Goal: Task Accomplishment & Management: Manage account settings

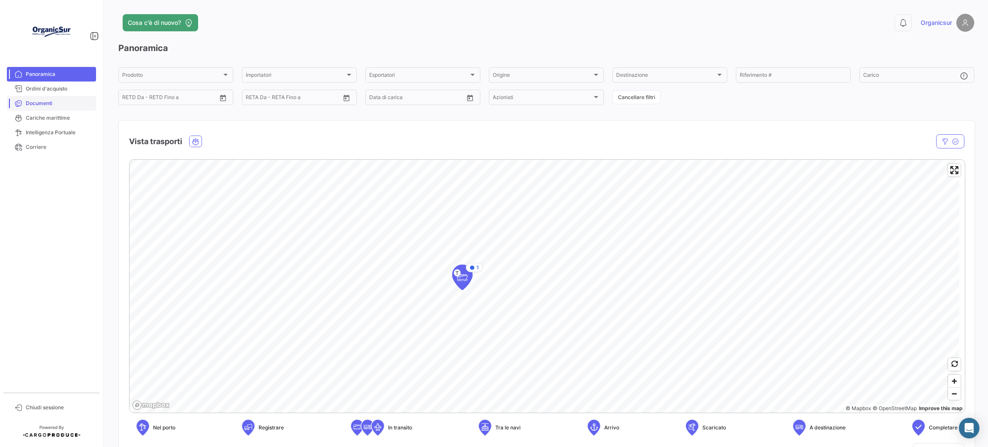
click at [44, 102] on span "Documenti" at bounding box center [59, 103] width 67 height 8
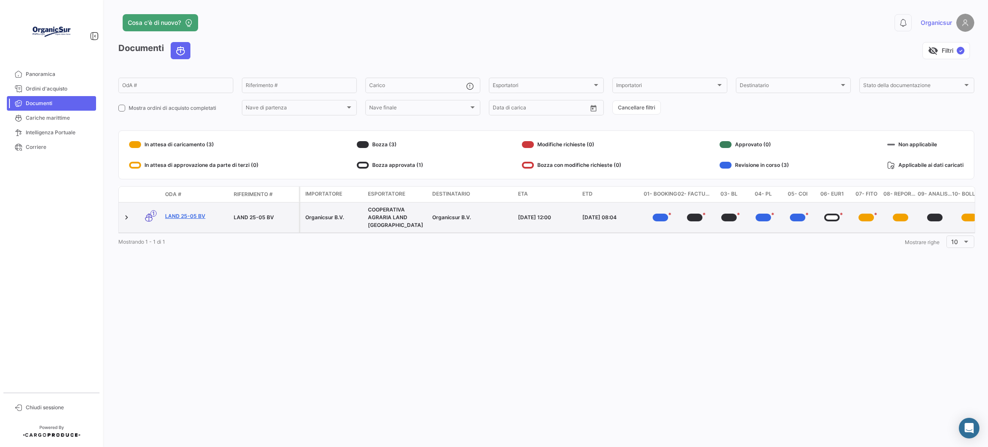
click at [192, 212] on link "LAND 25-05 BV" at bounding box center [196, 216] width 62 height 8
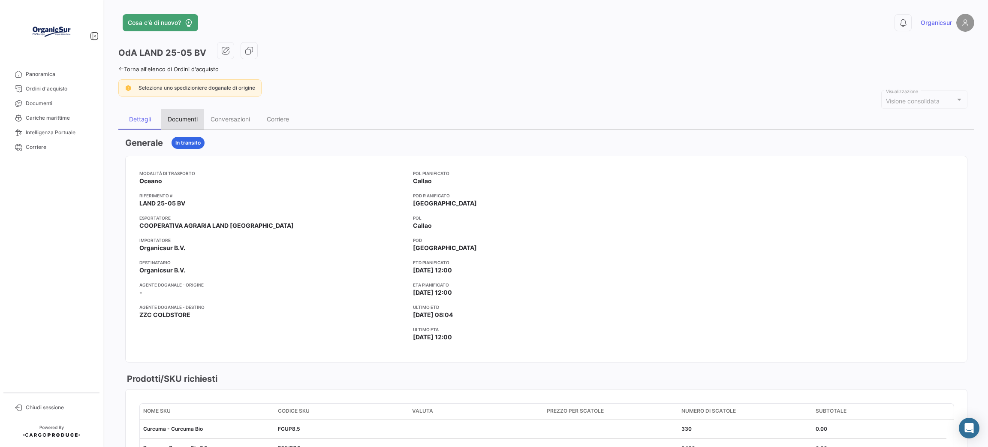
click at [161, 118] on div "Documenti" at bounding box center [182, 119] width 43 height 21
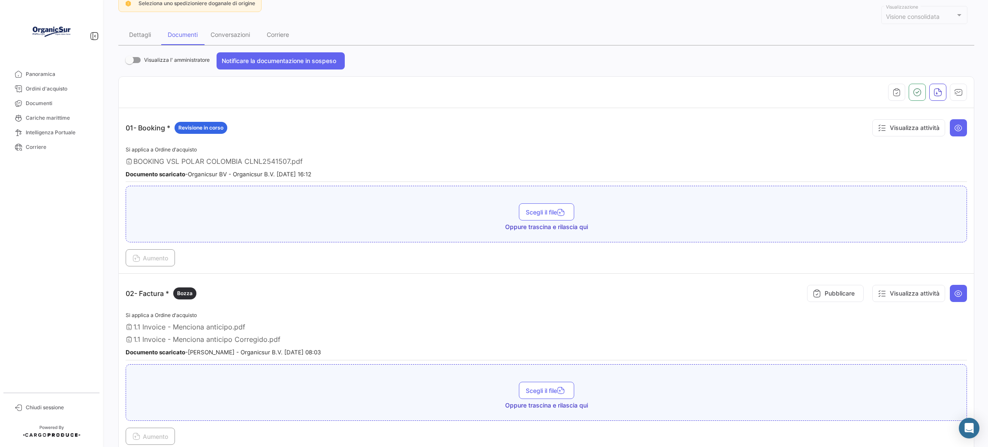
scroll to position [129, 0]
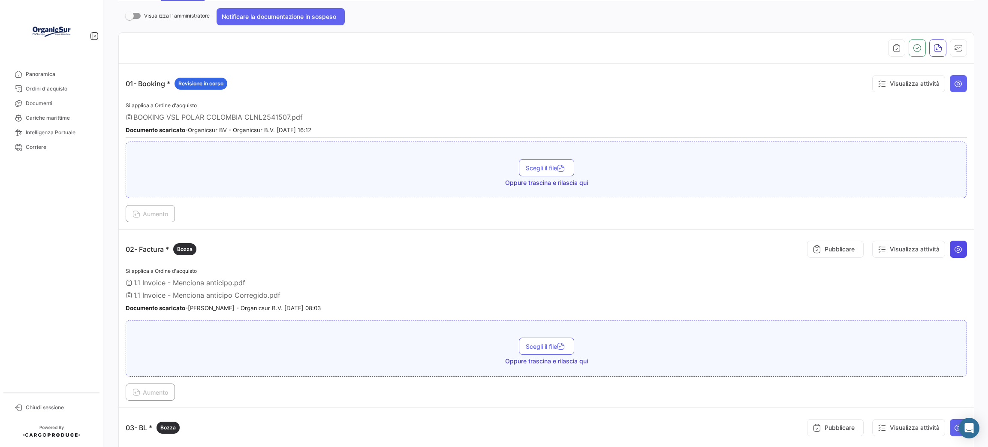
click at [958, 252] on button at bounding box center [958, 249] width 17 height 17
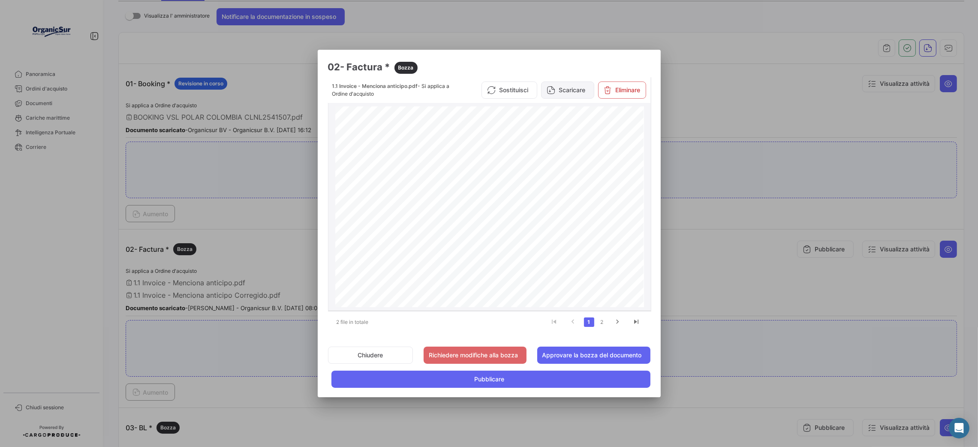
click at [564, 90] on button "Scaricare" at bounding box center [567, 89] width 53 height 17
click at [606, 323] on link "2" at bounding box center [602, 321] width 10 height 9
click at [588, 325] on link "1" at bounding box center [589, 321] width 10 height 9
click at [638, 94] on button "Eliminare" at bounding box center [622, 89] width 48 height 17
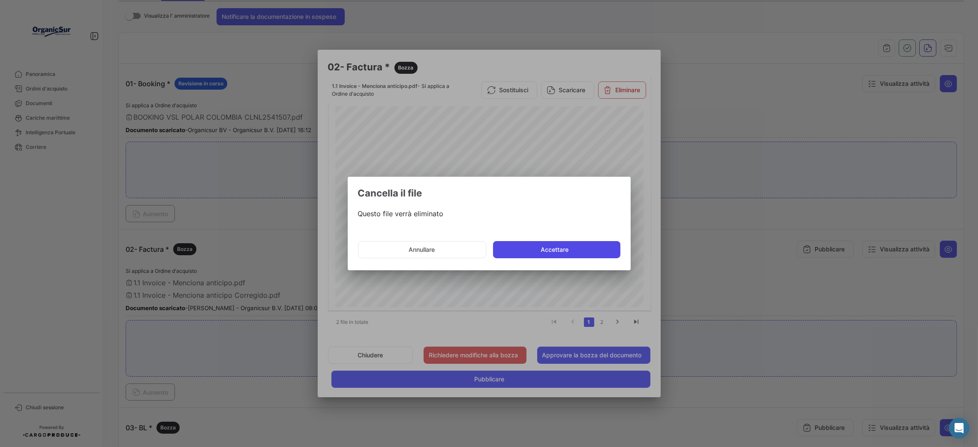
click at [540, 253] on button "Accettare" at bounding box center [556, 249] width 127 height 17
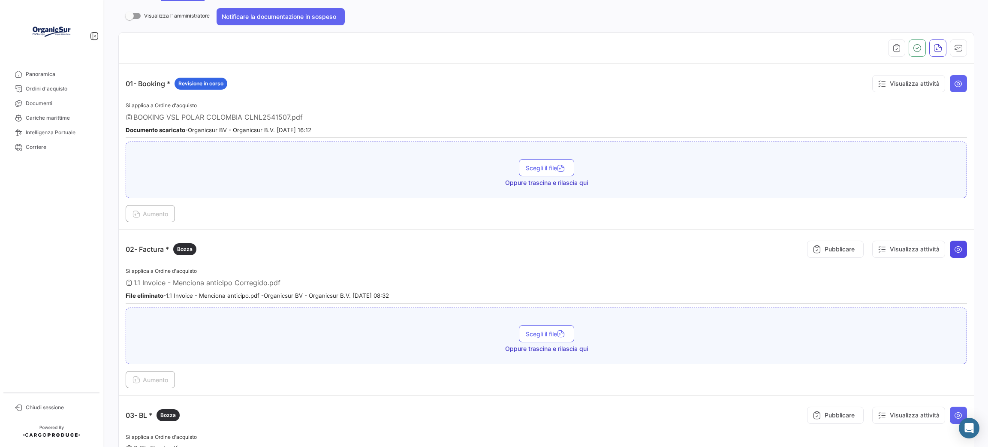
click at [954, 250] on icon at bounding box center [958, 249] width 9 height 9
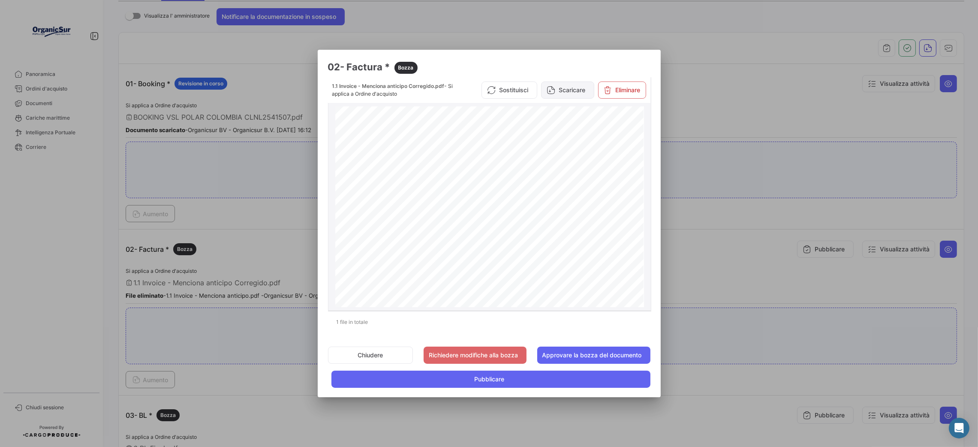
click at [555, 90] on button "Scaricare" at bounding box center [567, 89] width 53 height 17
click at [612, 353] on button "Approvare la bozza del documento" at bounding box center [593, 355] width 113 height 17
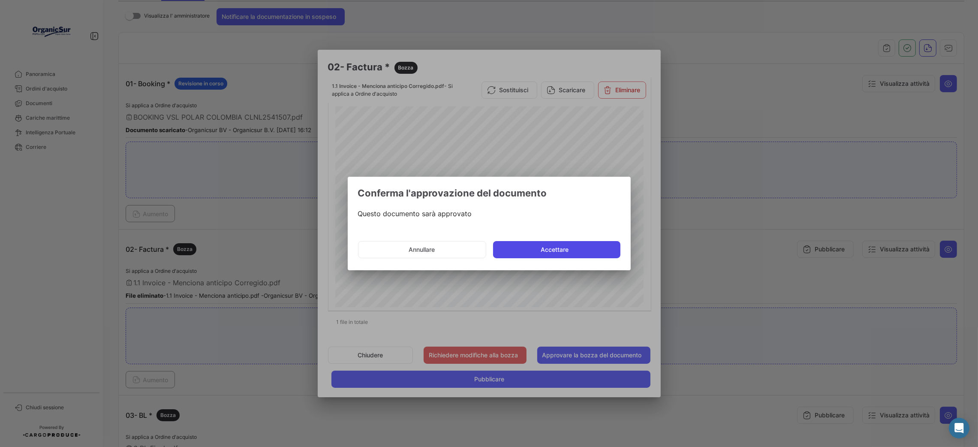
click at [588, 254] on button "Accettare" at bounding box center [556, 249] width 127 height 17
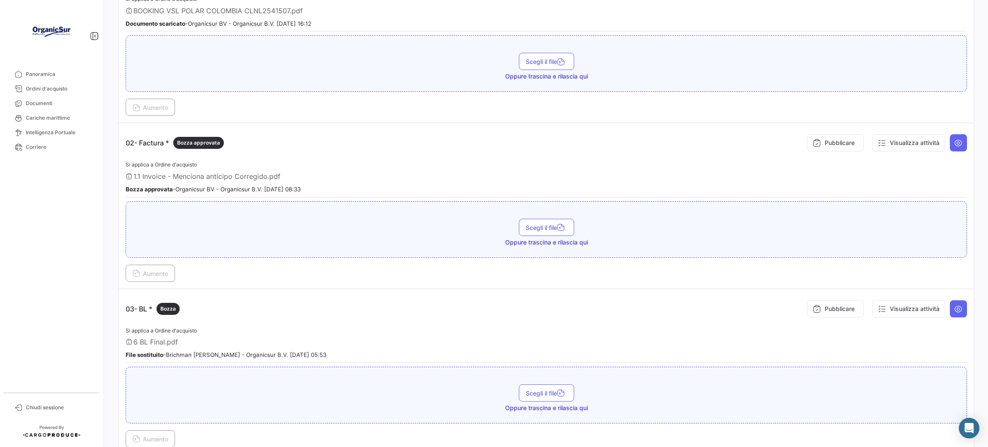
scroll to position [257, 0]
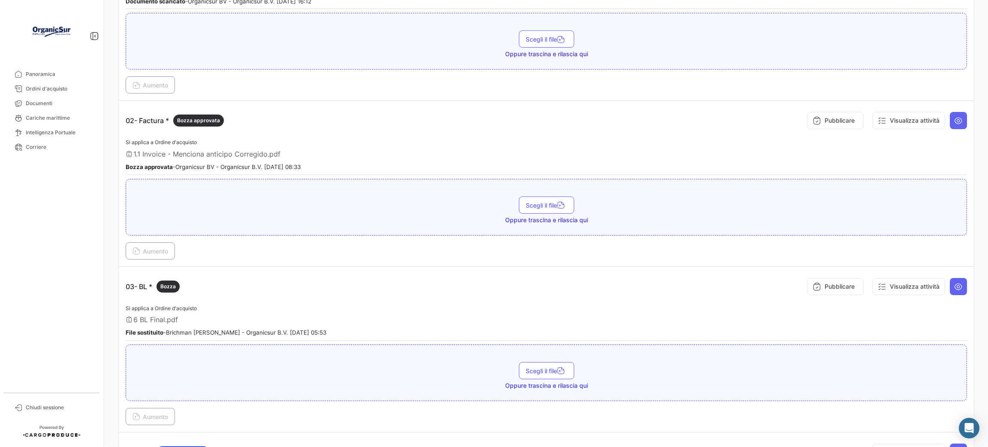
click at [956, 274] on div "Pubblicare Visualizza attività" at bounding box center [885, 287] width 164 height 26
click at [956, 282] on icon at bounding box center [958, 286] width 9 height 9
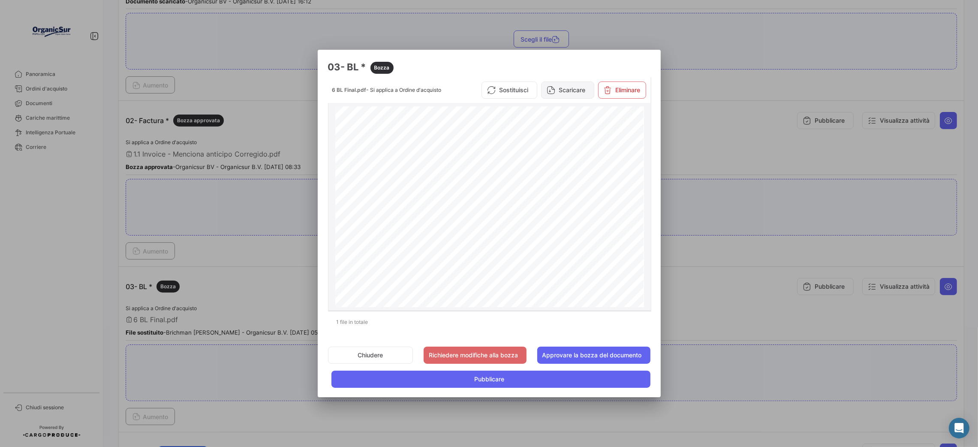
click at [559, 96] on button "Scaricare" at bounding box center [567, 89] width 53 height 17
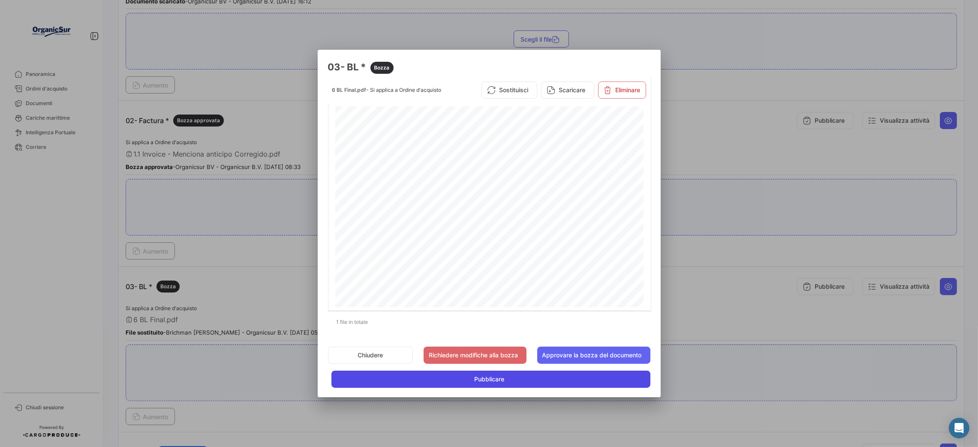
click at [576, 385] on button "Pubblicare" at bounding box center [491, 379] width 319 height 17
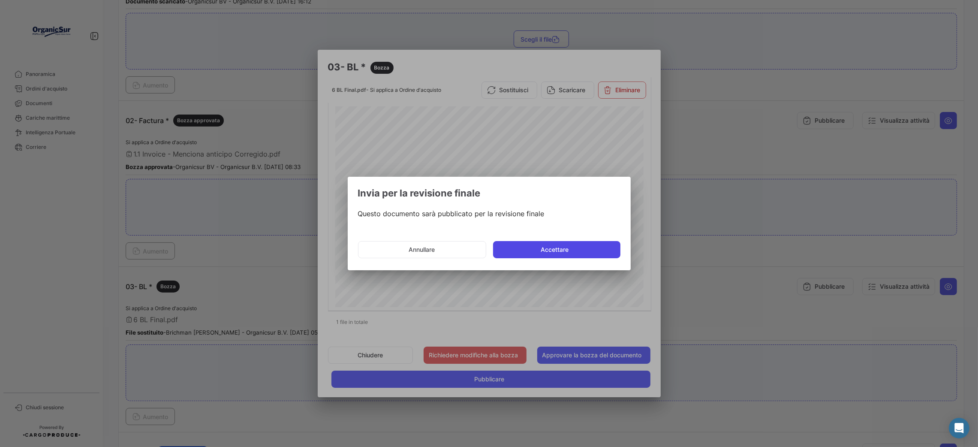
click at [543, 250] on button "Accettare" at bounding box center [556, 249] width 127 height 17
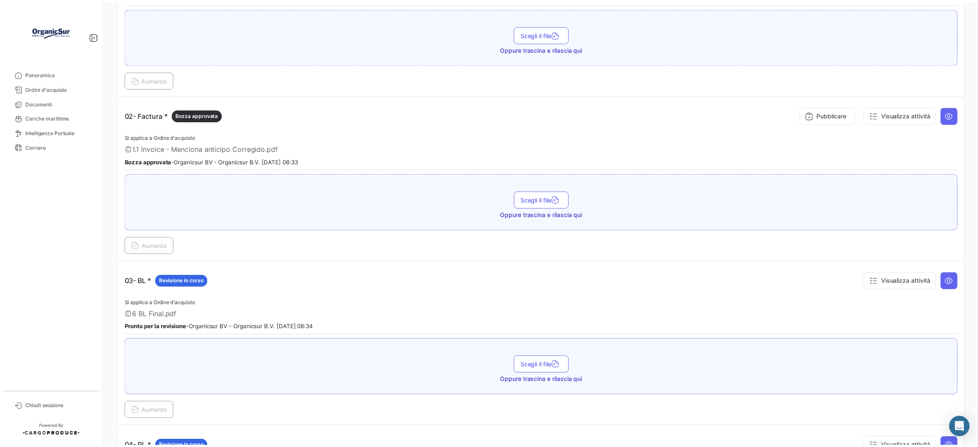
scroll to position [198, 0]
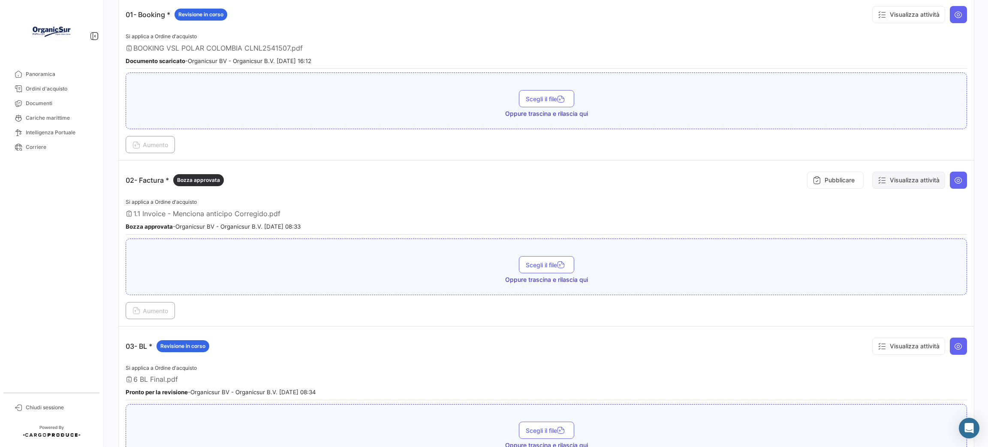
click at [915, 185] on button "Visualizza attività" at bounding box center [908, 180] width 73 height 17
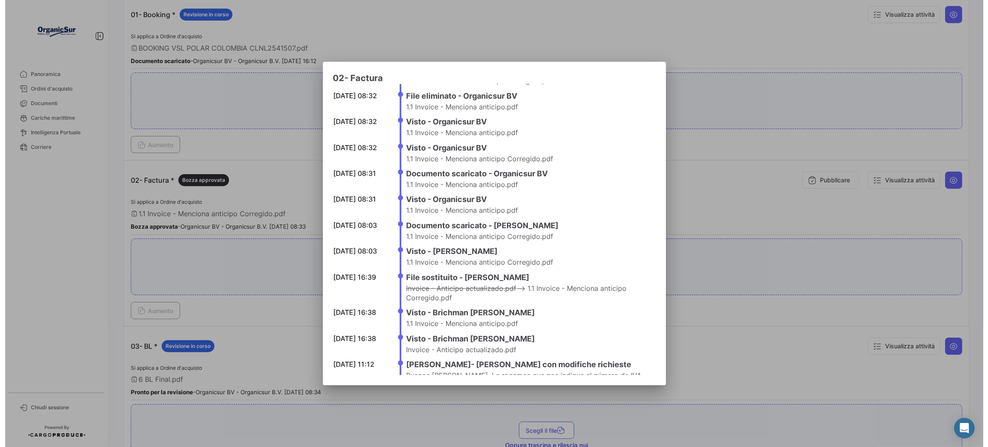
scroll to position [0, 0]
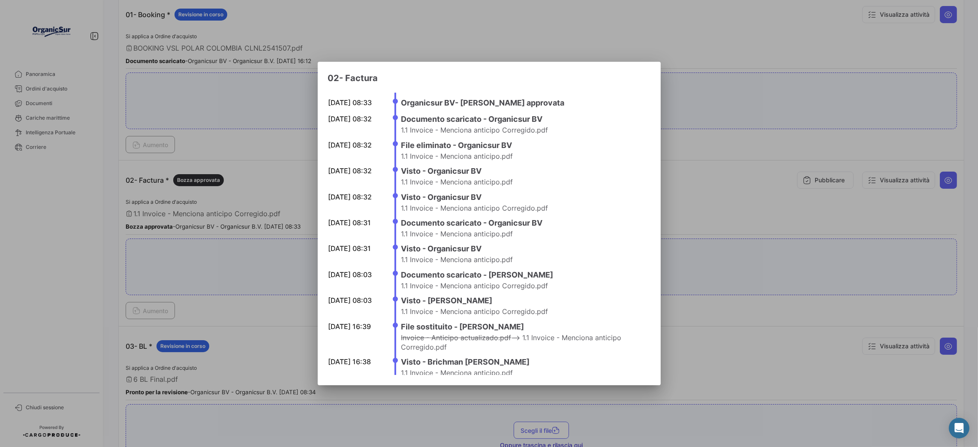
click at [444, 26] on div at bounding box center [489, 223] width 978 height 447
